Goal: Task Accomplishment & Management: Manage account settings

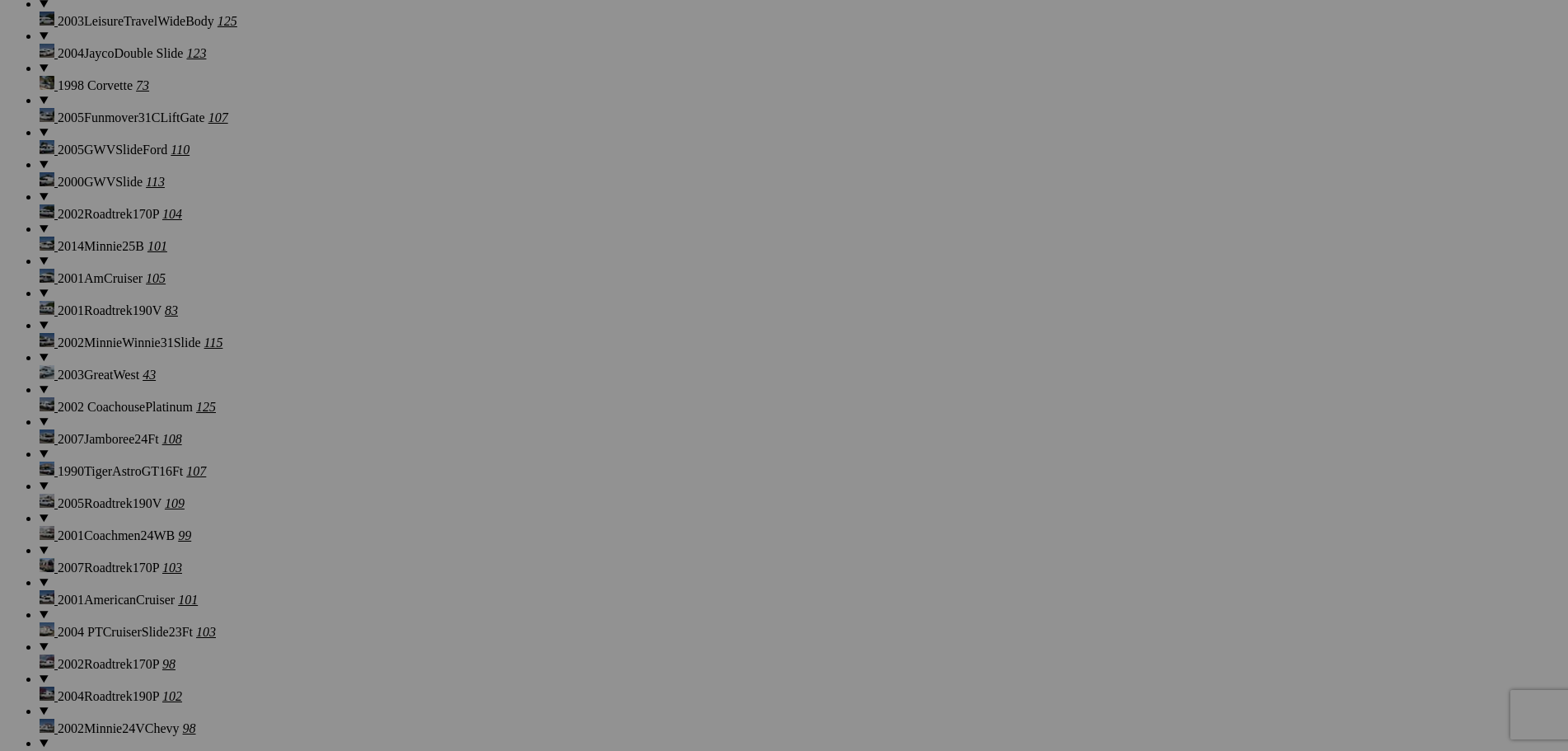
scroll to position [2061, 0]
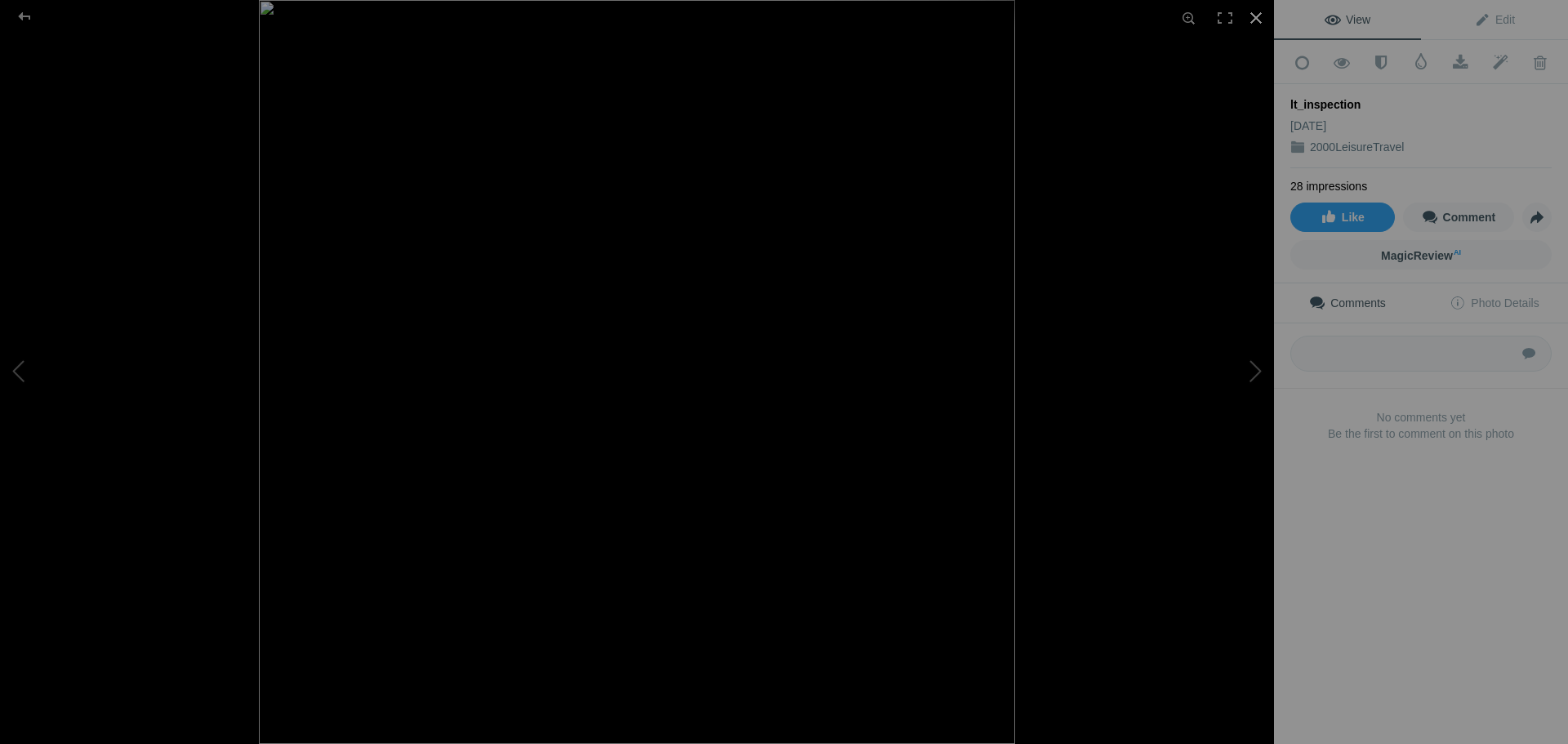
click at [1253, 12] on div at bounding box center [1256, 18] width 36 height 36
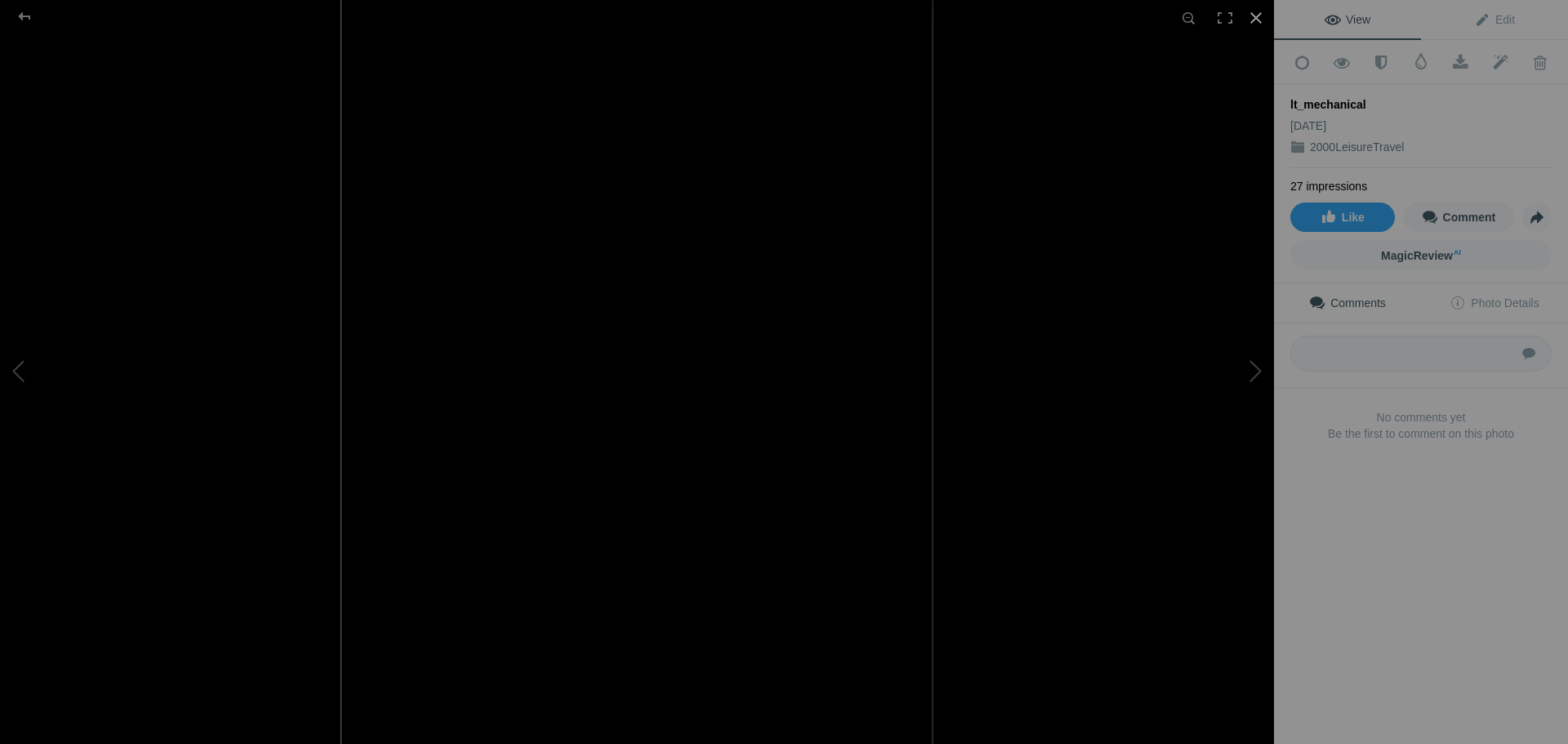
click at [1251, 14] on div at bounding box center [1256, 18] width 36 height 36
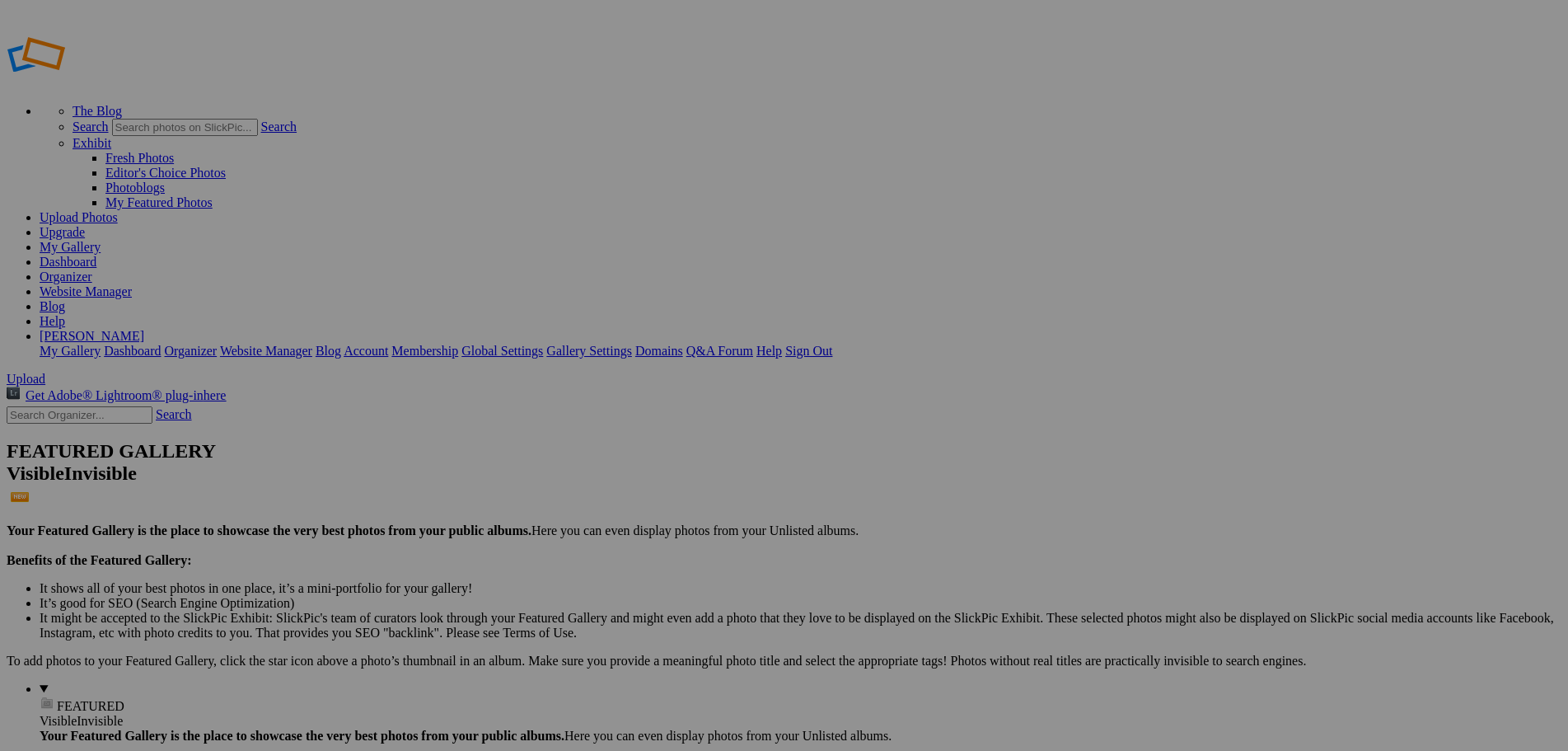
click at [152, 406] on input "text" at bounding box center [79, 414] width 146 height 17
type input "leisure"
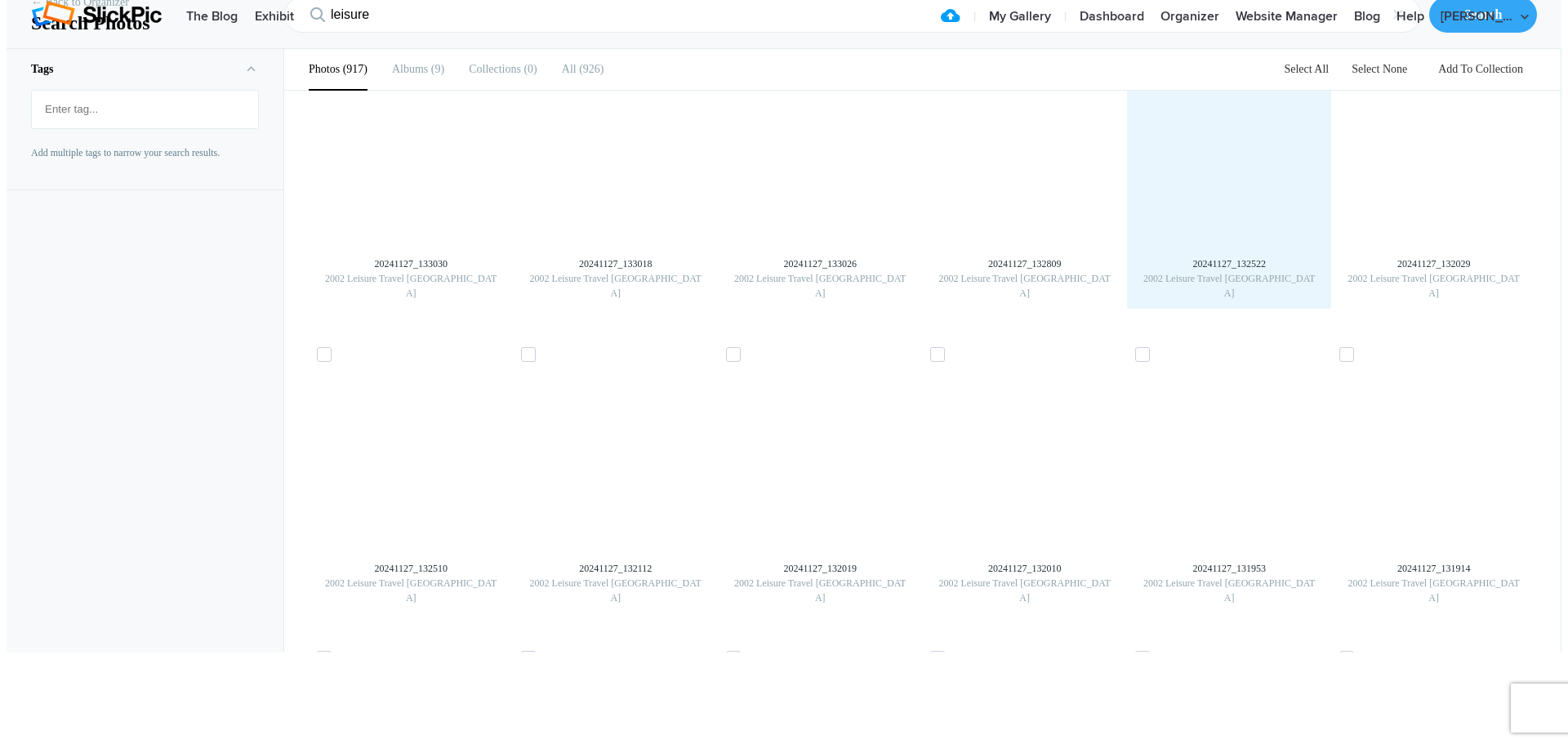
scroll to position [409, 0]
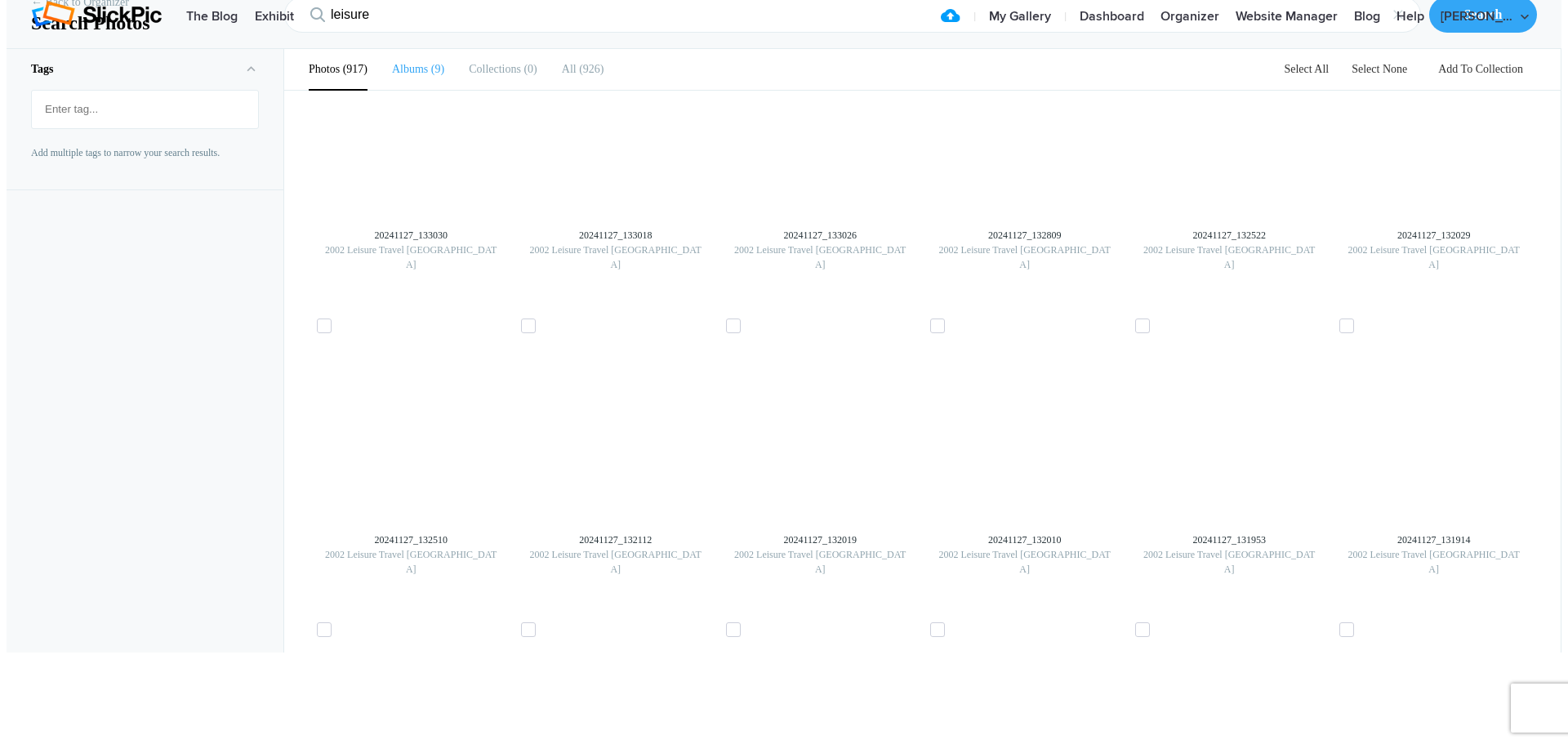
click at [403, 75] on b "Albums" at bounding box center [410, 69] width 36 height 13
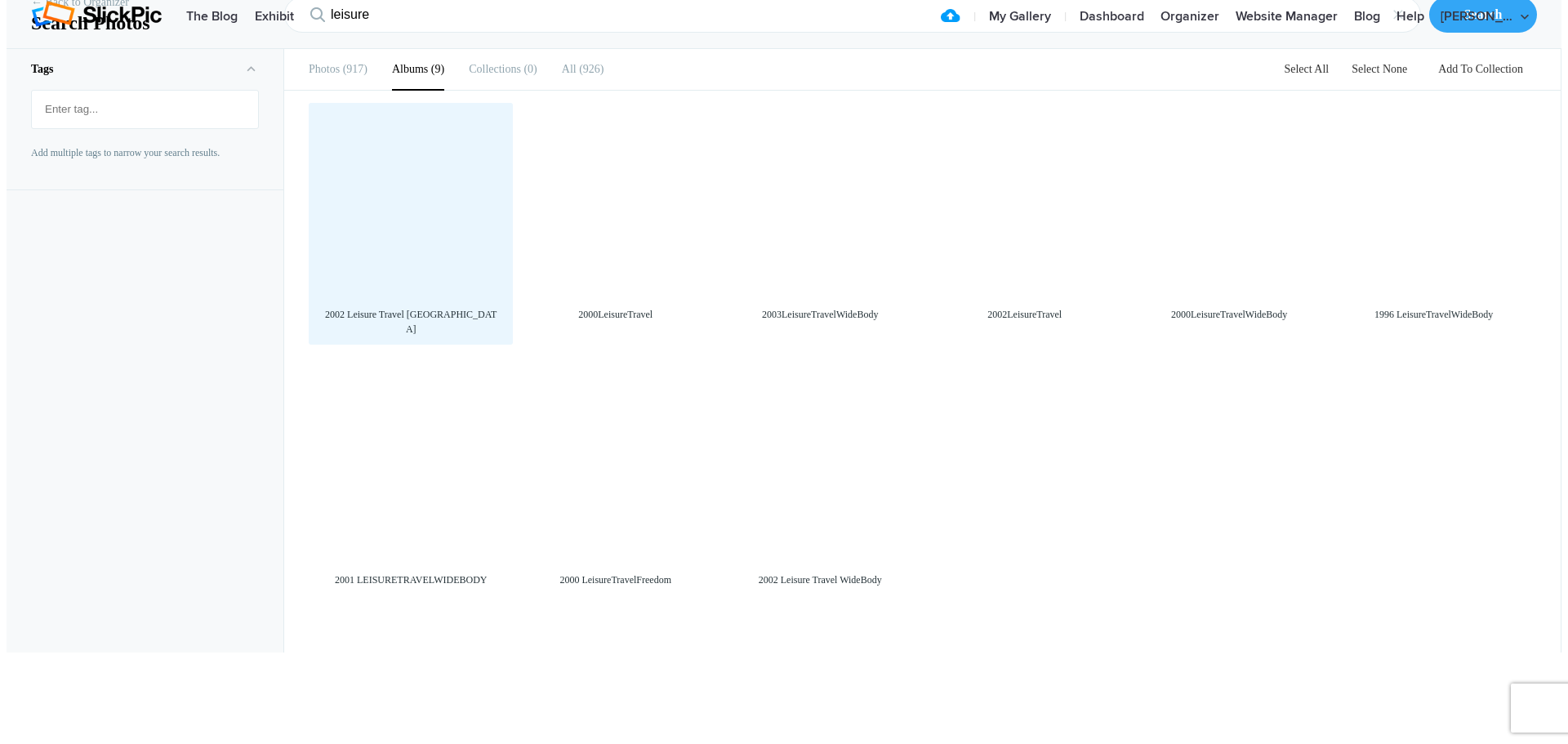
click at [411, 299] on div at bounding box center [411, 205] width 188 height 188
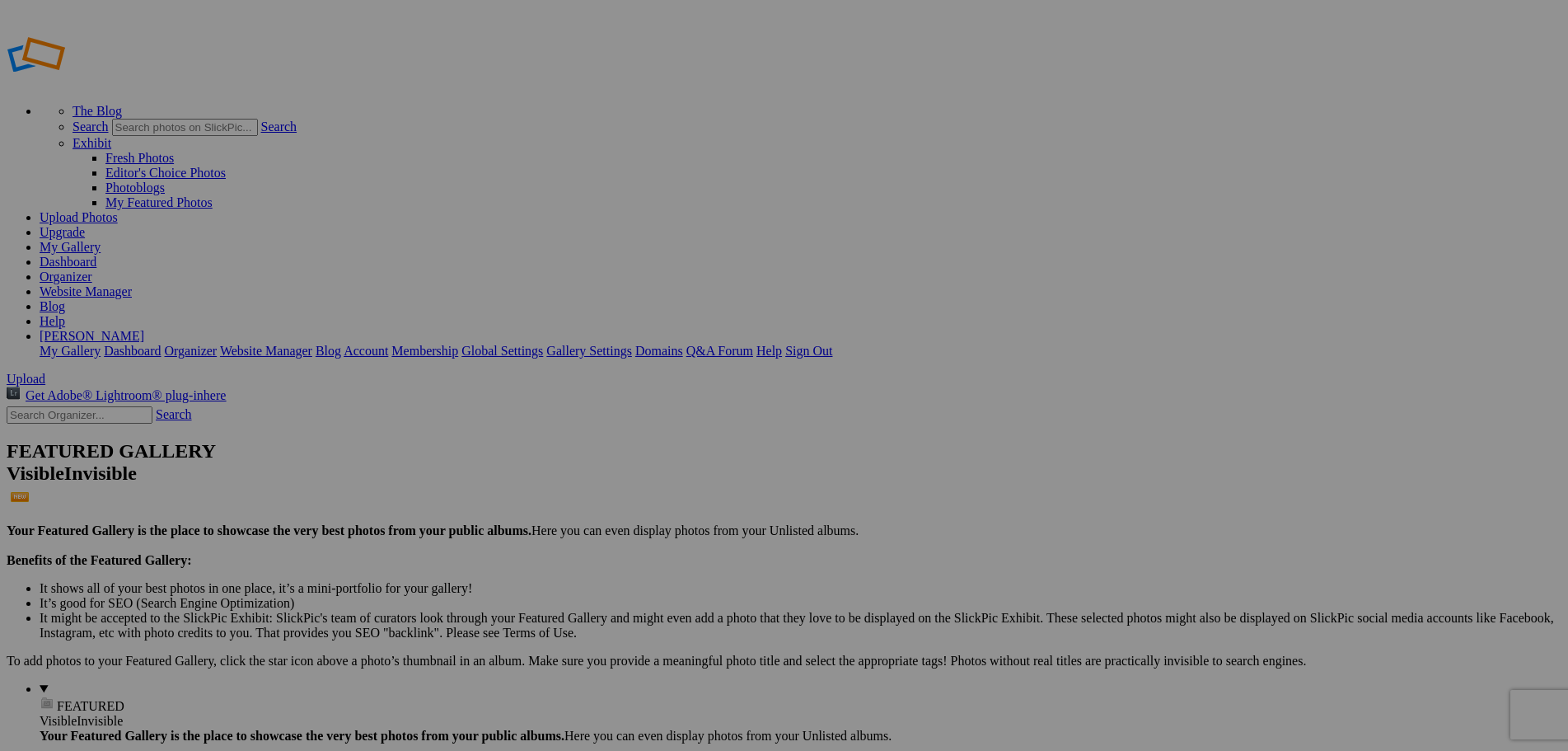
type input "2002 Leisure Travel [GEOGRAPHIC_DATA]"
drag, startPoint x: 103, startPoint y: 90, endPoint x: 0, endPoint y: 98, distance: 103.3
click at [6, 406] on div "leisure Search" at bounding box center [783, 414] width 1554 height 17
type input "forest"
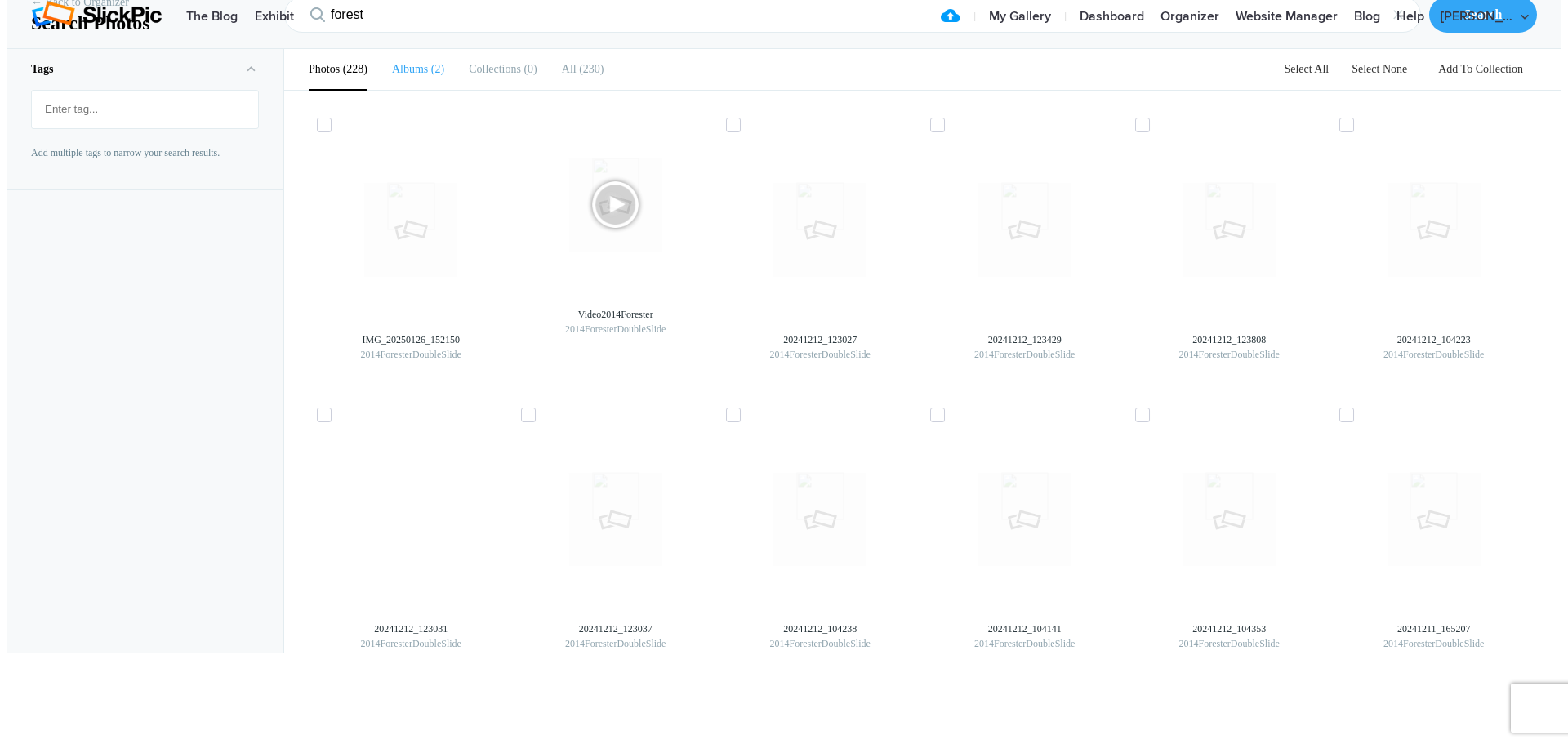
click at [412, 75] on b "Albums" at bounding box center [410, 69] width 36 height 13
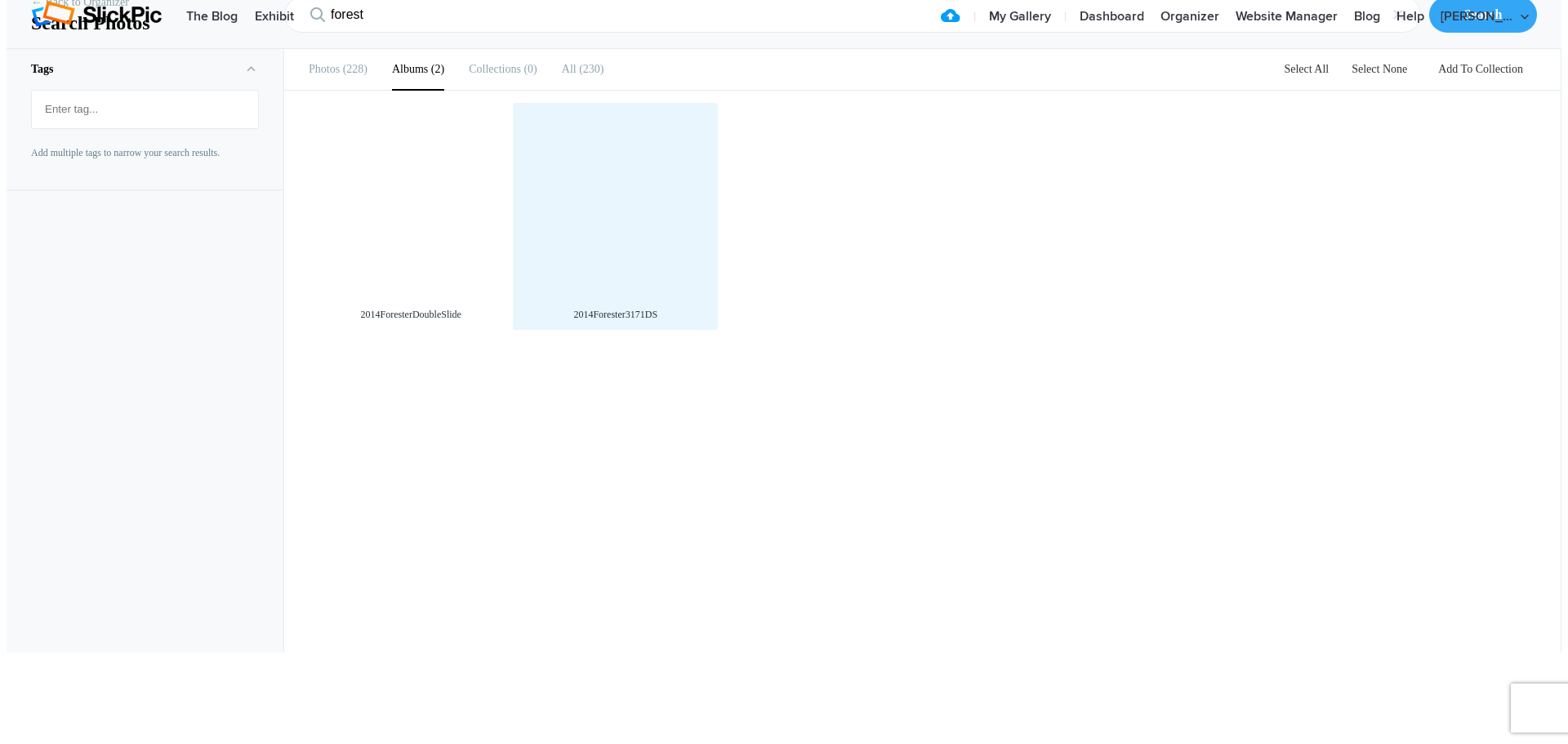
click at [624, 281] on div at bounding box center [615, 205] width 188 height 188
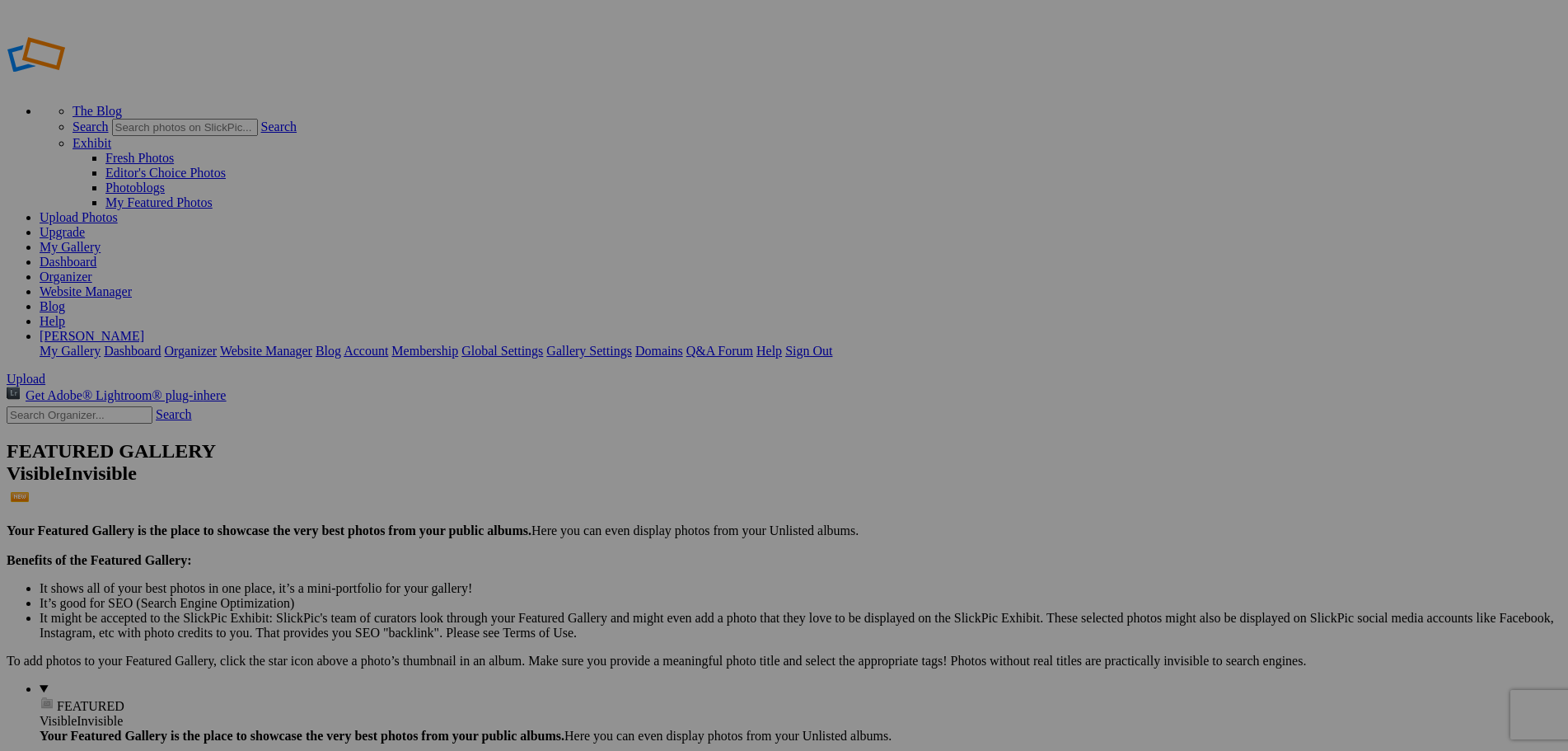
type input "2014Forester3171DS"
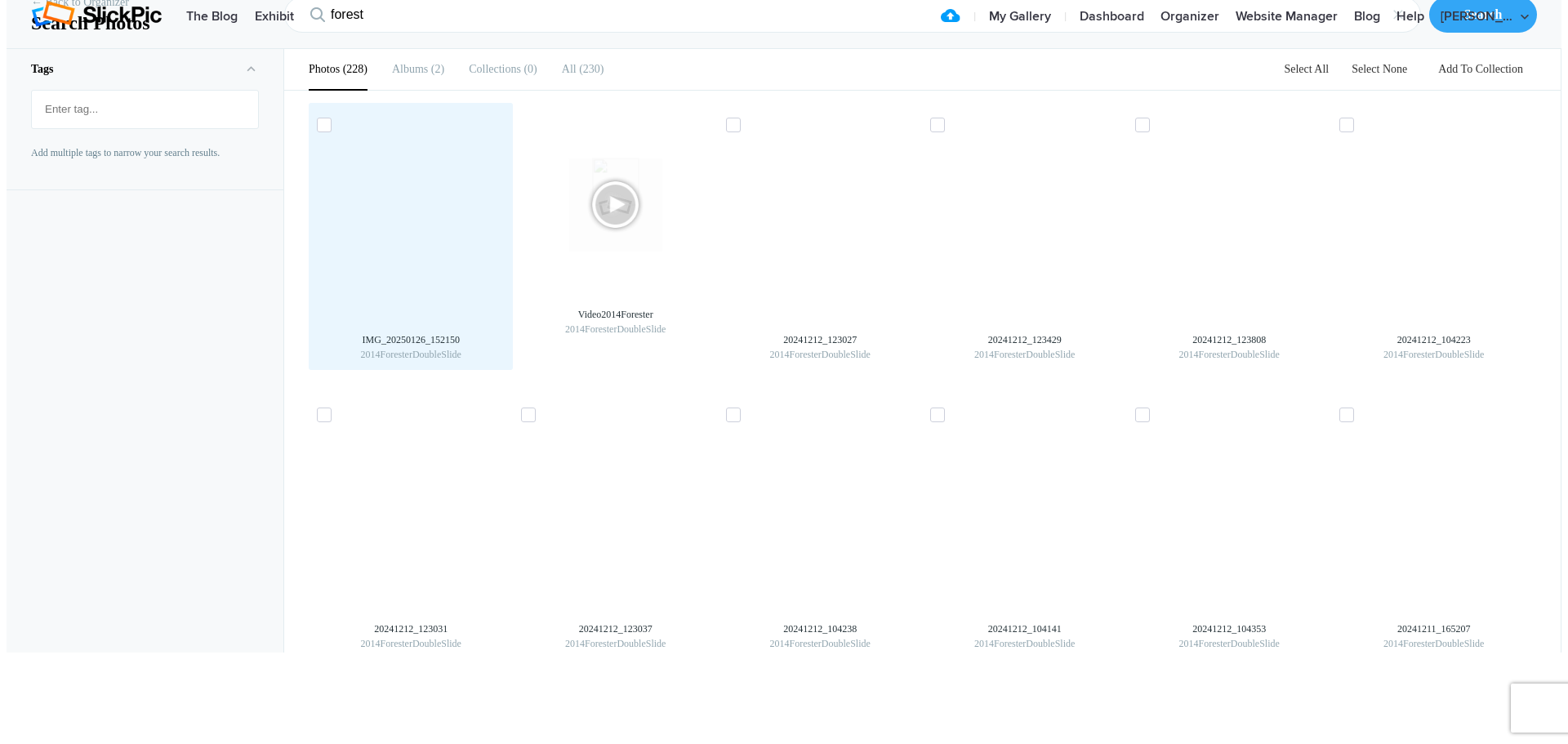
click at [398, 242] on img at bounding box center [411, 229] width 26 height 26
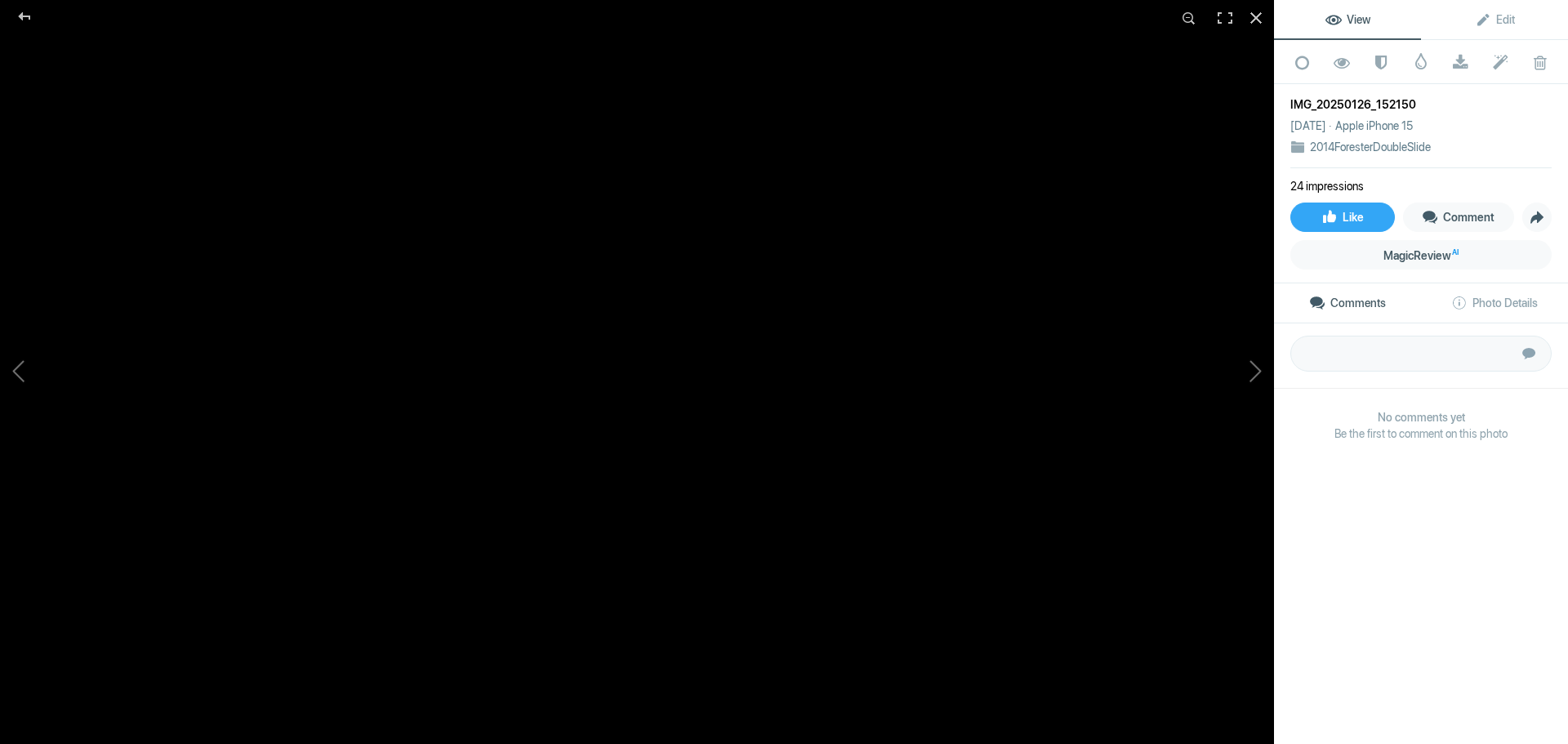
click at [890, 492] on img at bounding box center [576, 730] width 2142 height 1606
click at [1258, 13] on div at bounding box center [1256, 18] width 36 height 36
